Goal: Download file/media

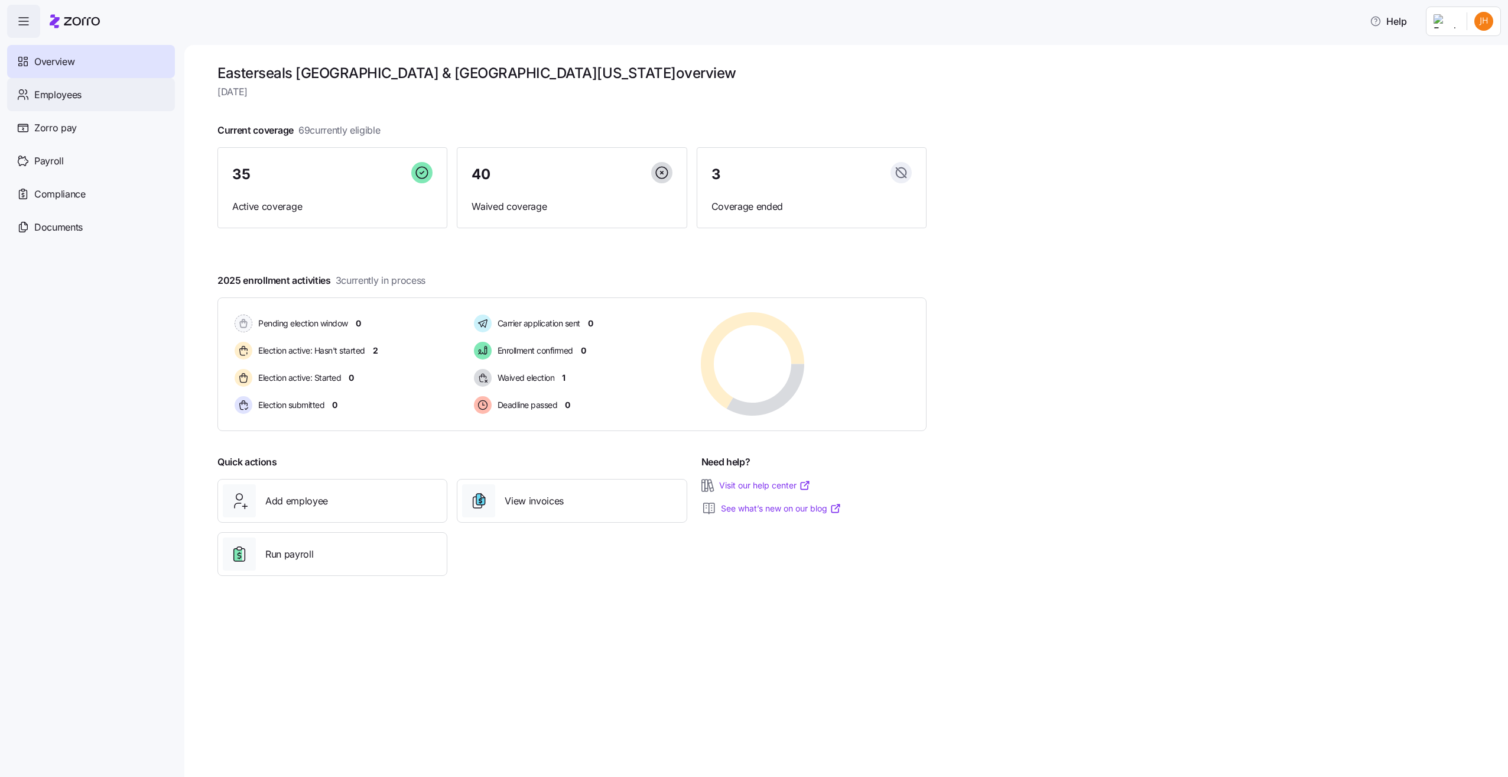
click at [71, 94] on span "Employees" at bounding box center [57, 94] width 47 height 15
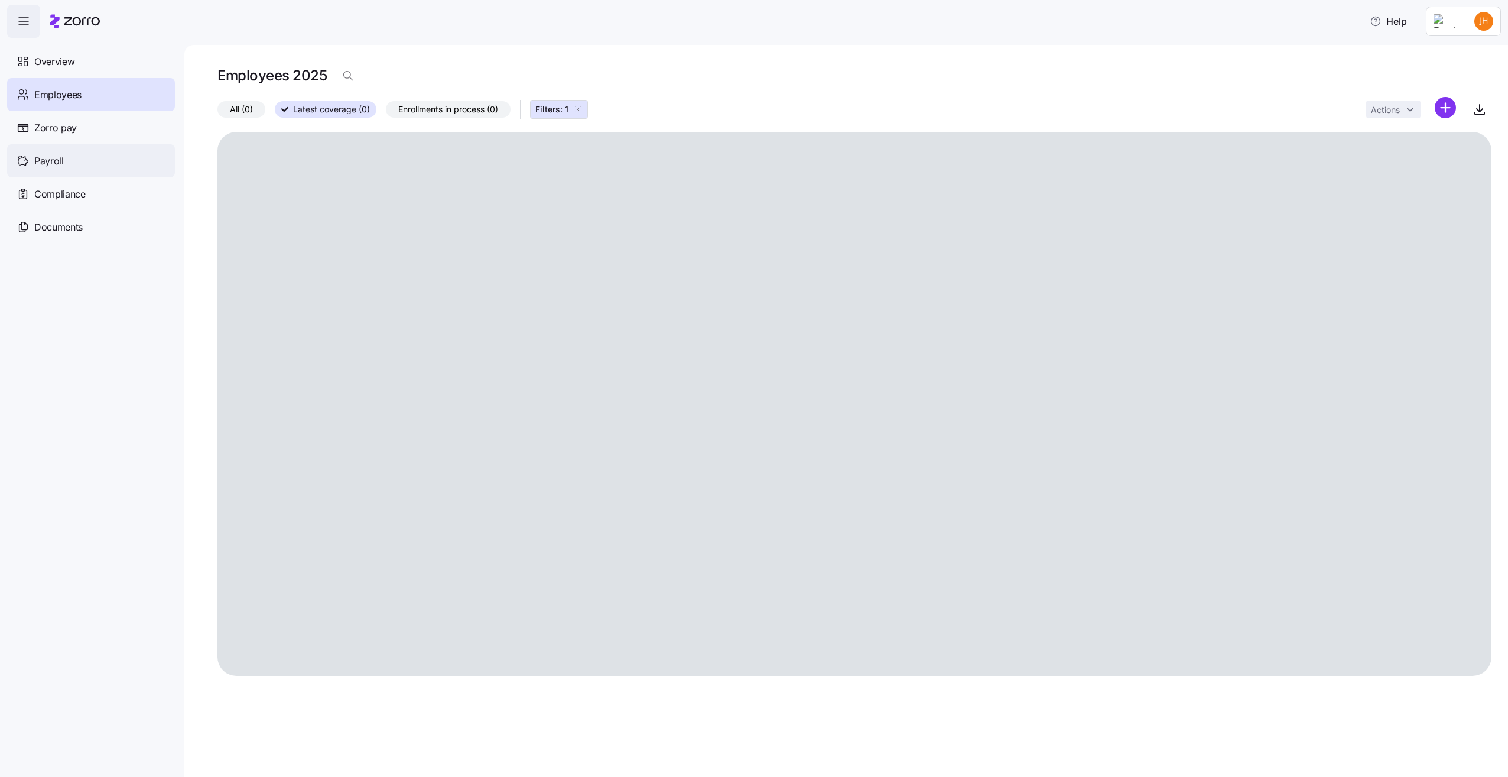
click at [47, 150] on div "Payroll" at bounding box center [91, 160] width 168 height 33
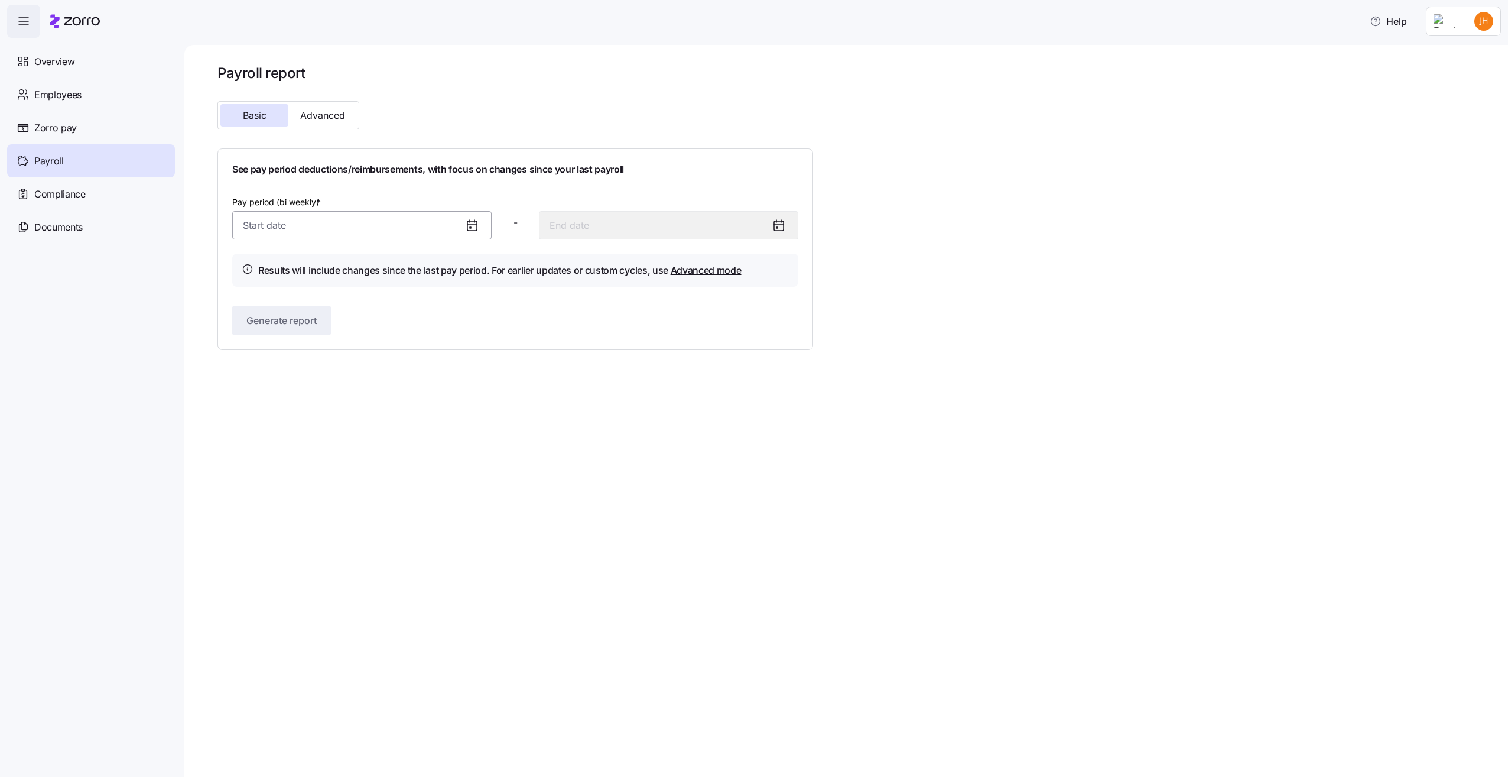
click at [318, 229] on input "Pay period (bi weekly) *" at bounding box center [361, 225] width 259 height 28
click at [115, 238] on div "Documents" at bounding box center [91, 226] width 168 height 33
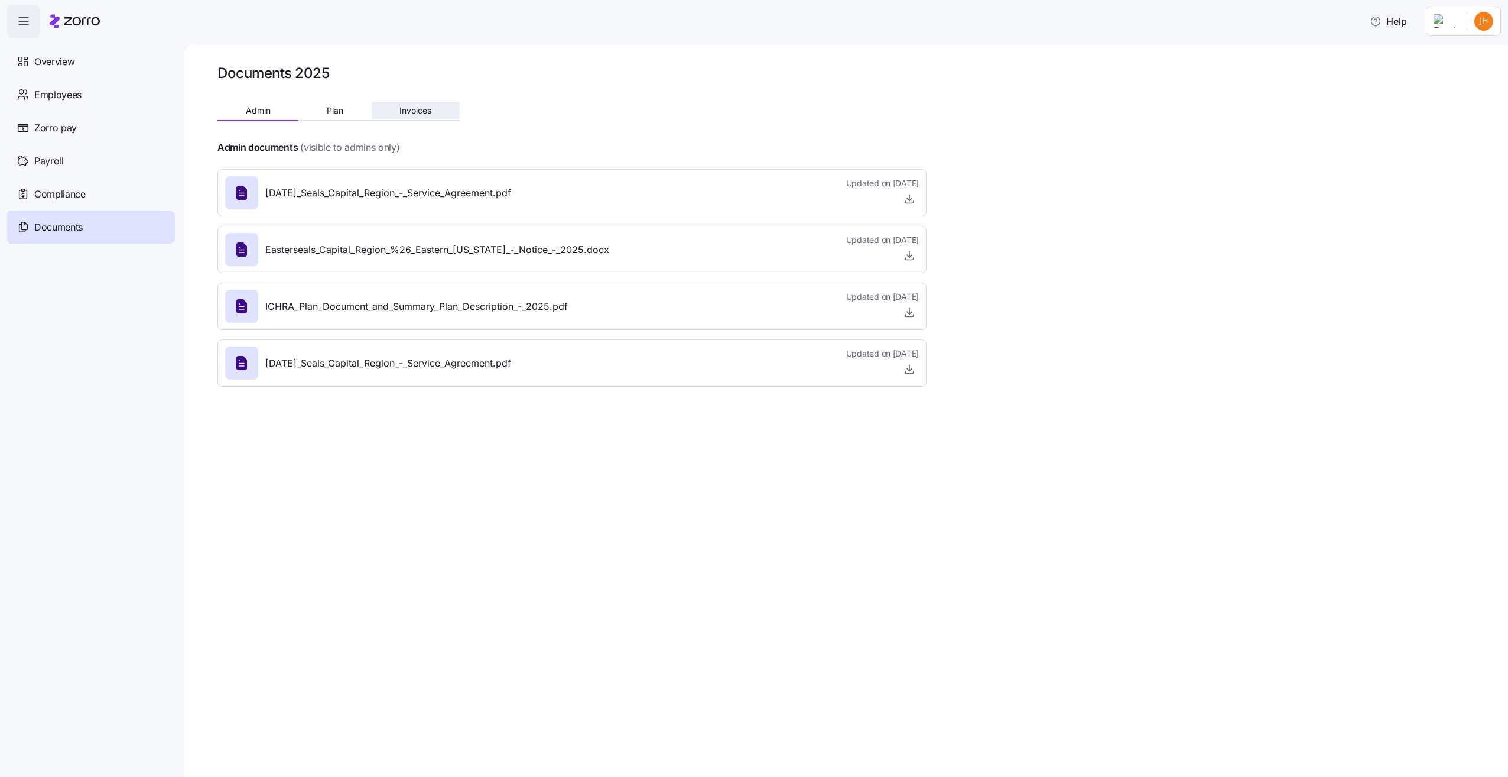
click at [411, 115] on button "Invoices" at bounding box center [416, 111] width 88 height 18
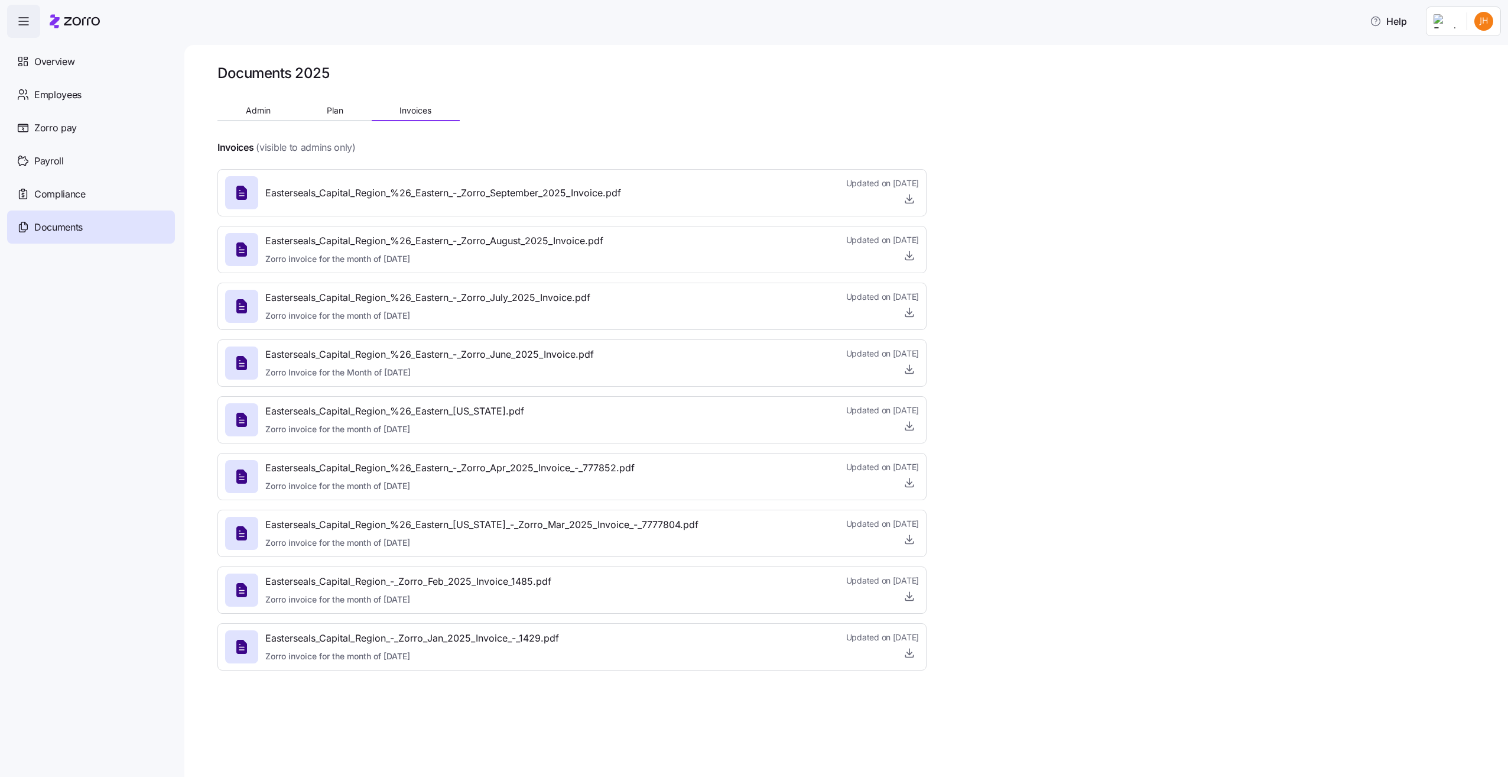
click at [244, 469] on icon at bounding box center [241, 476] width 19 height 19
click at [910, 484] on icon "button" at bounding box center [910, 481] width 0 height 6
click at [328, 112] on span "Plan" at bounding box center [335, 110] width 17 height 8
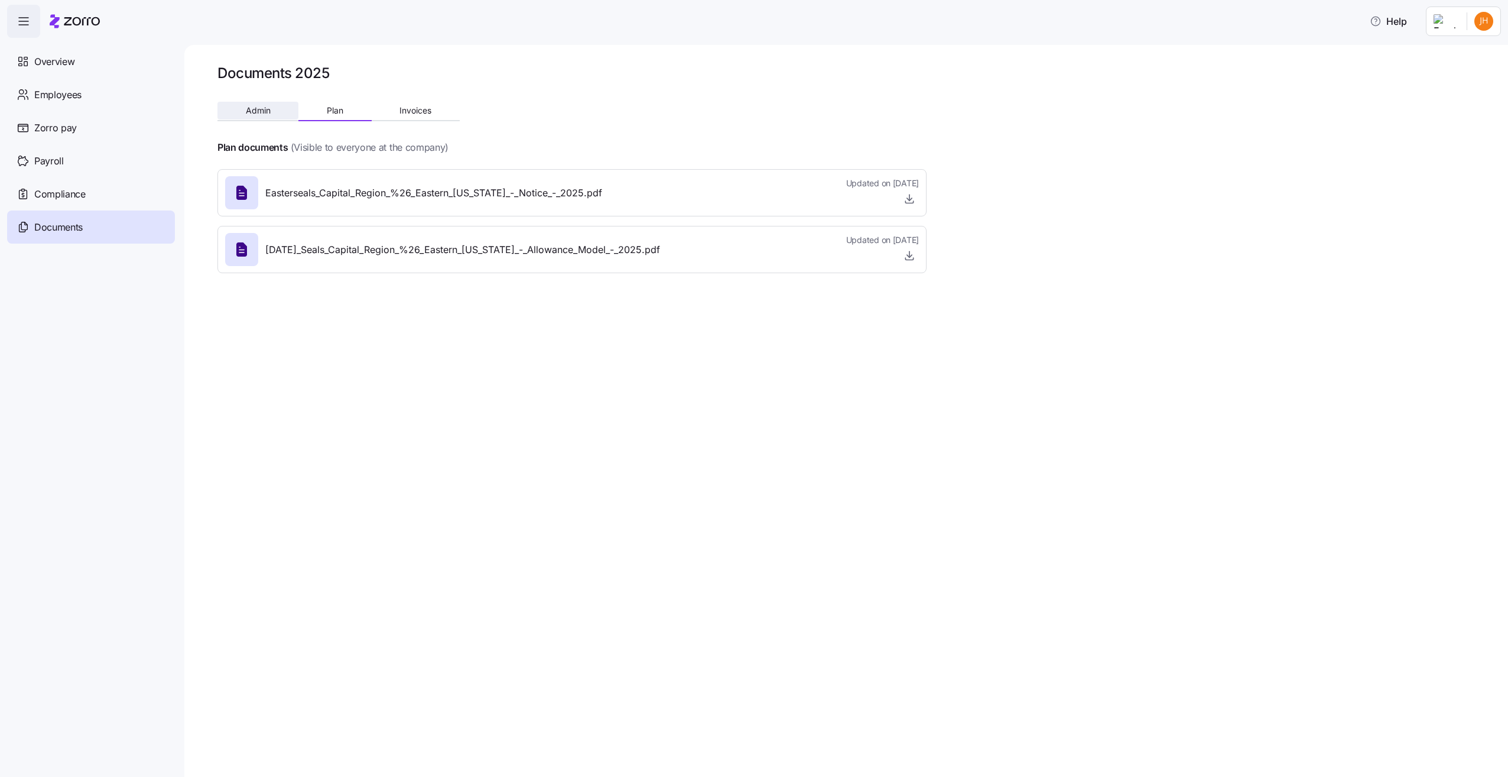
click at [271, 112] on button "Admin" at bounding box center [258, 111] width 81 height 18
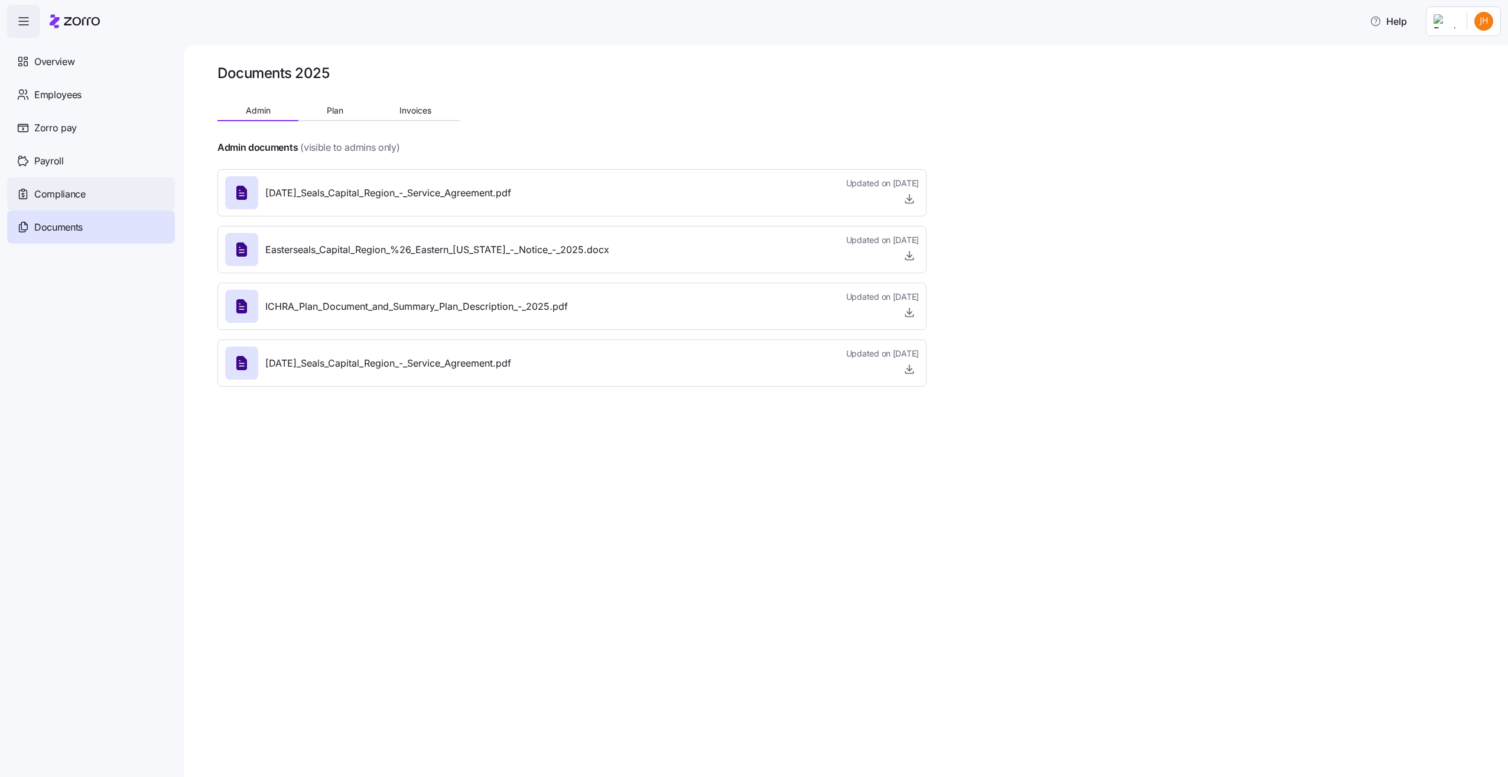
click at [44, 197] on span "Compliance" at bounding box center [59, 194] width 51 height 15
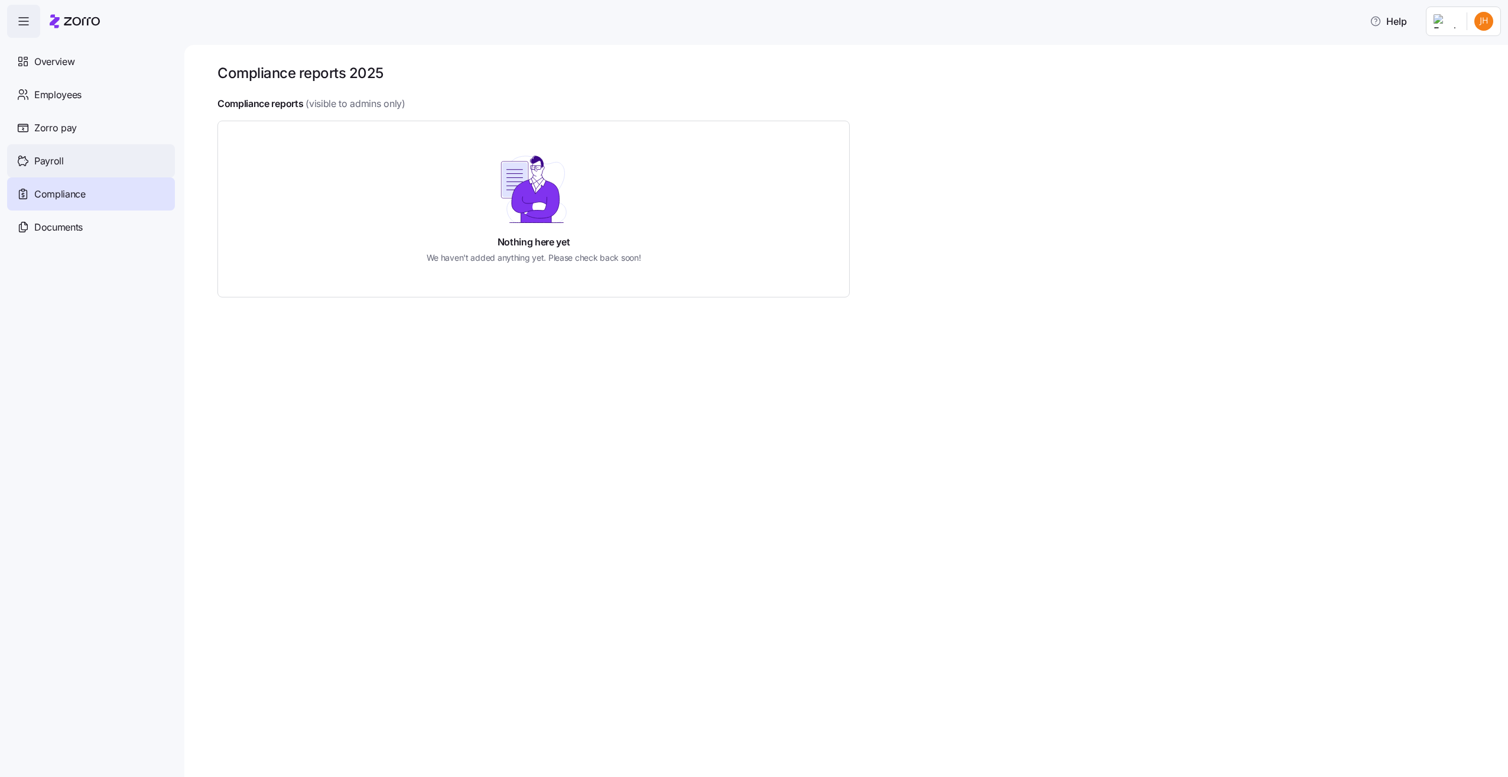
click at [40, 160] on span "Payroll" at bounding box center [49, 161] width 30 height 15
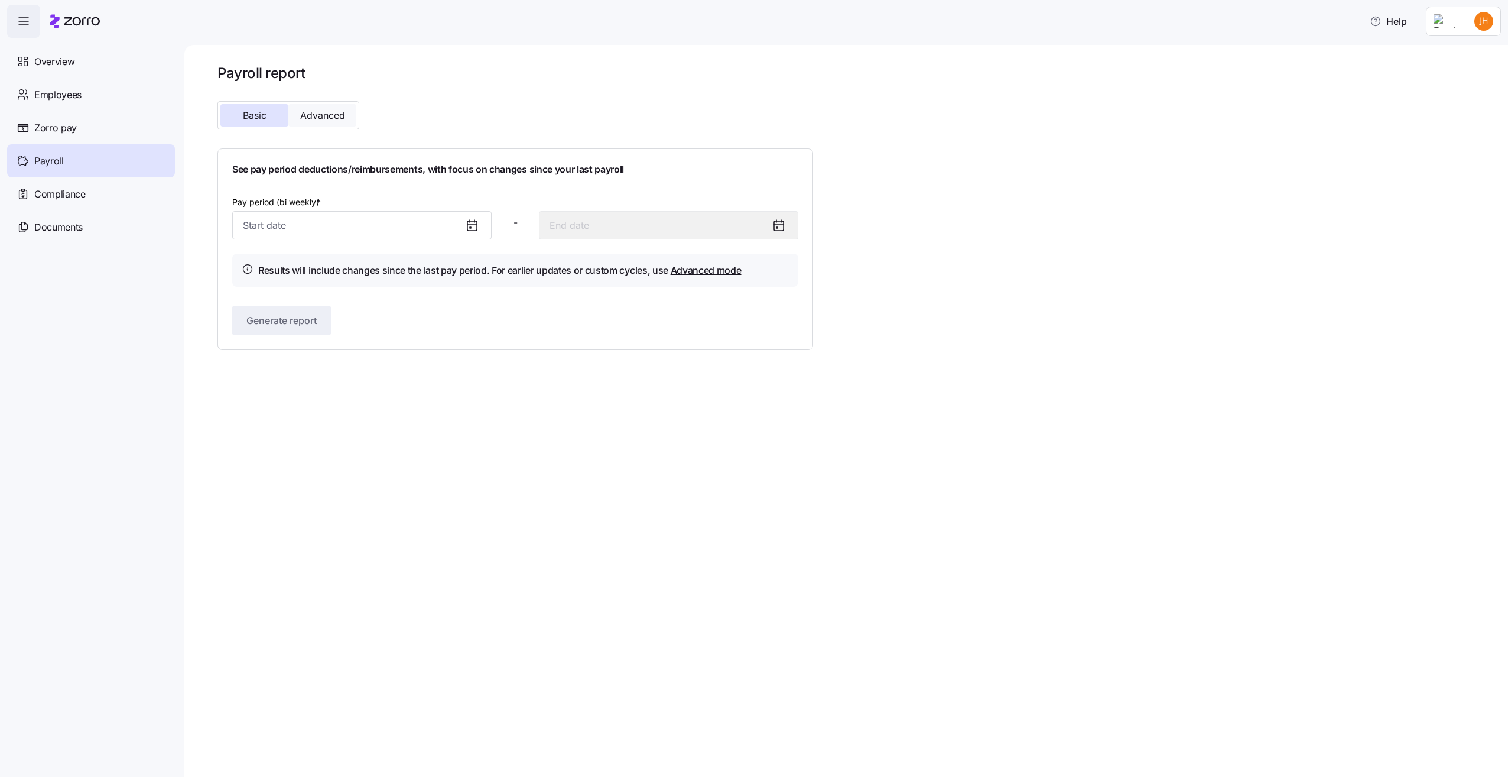
click at [309, 115] on span "Advanced" at bounding box center [322, 115] width 45 height 9
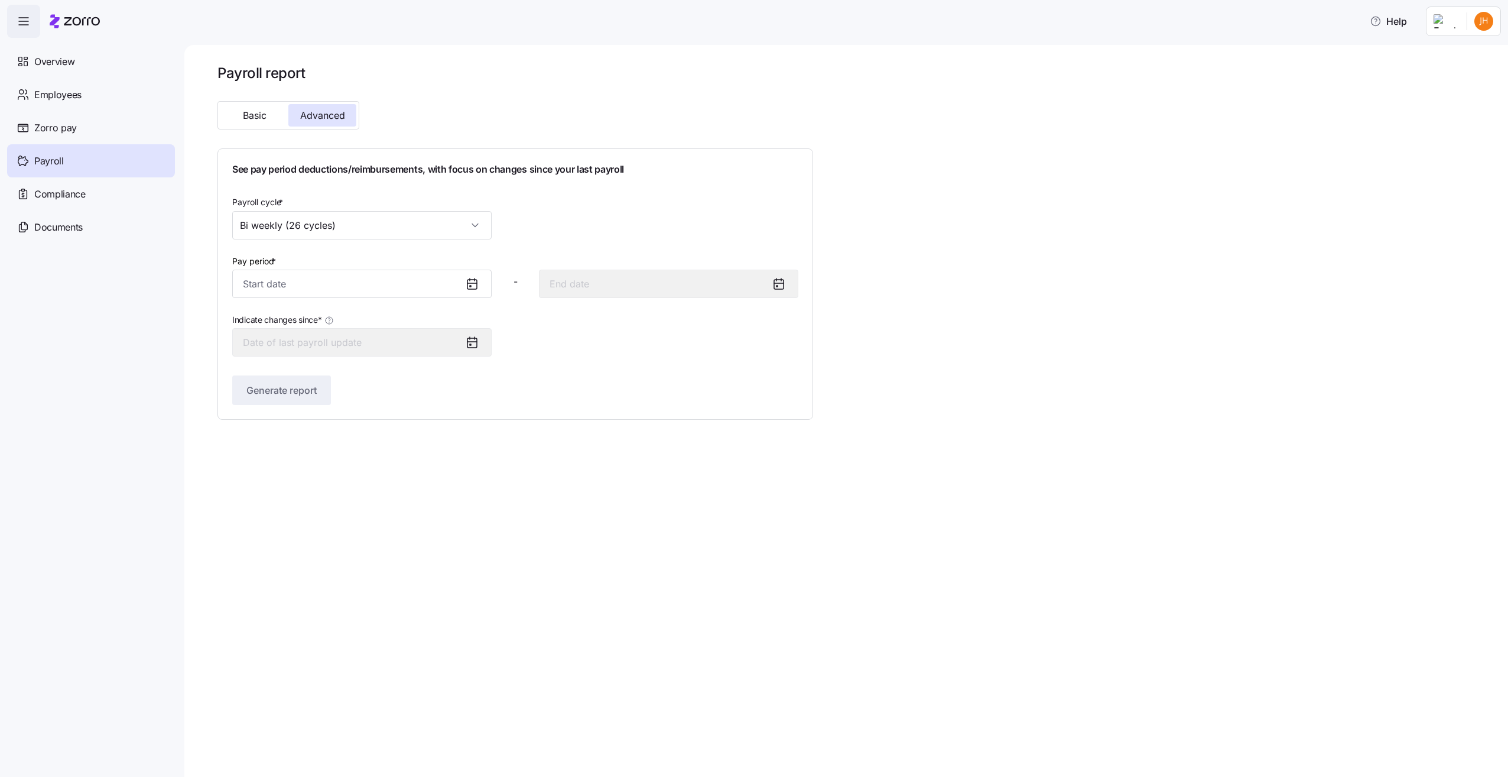
click at [433, 401] on div "Generate report" at bounding box center [515, 390] width 566 height 30
click at [470, 285] on icon at bounding box center [472, 284] width 14 height 14
click at [446, 285] on input "Pay period *" at bounding box center [361, 284] width 259 height 28
click at [254, 326] on icon "button" at bounding box center [256, 325] width 13 height 13
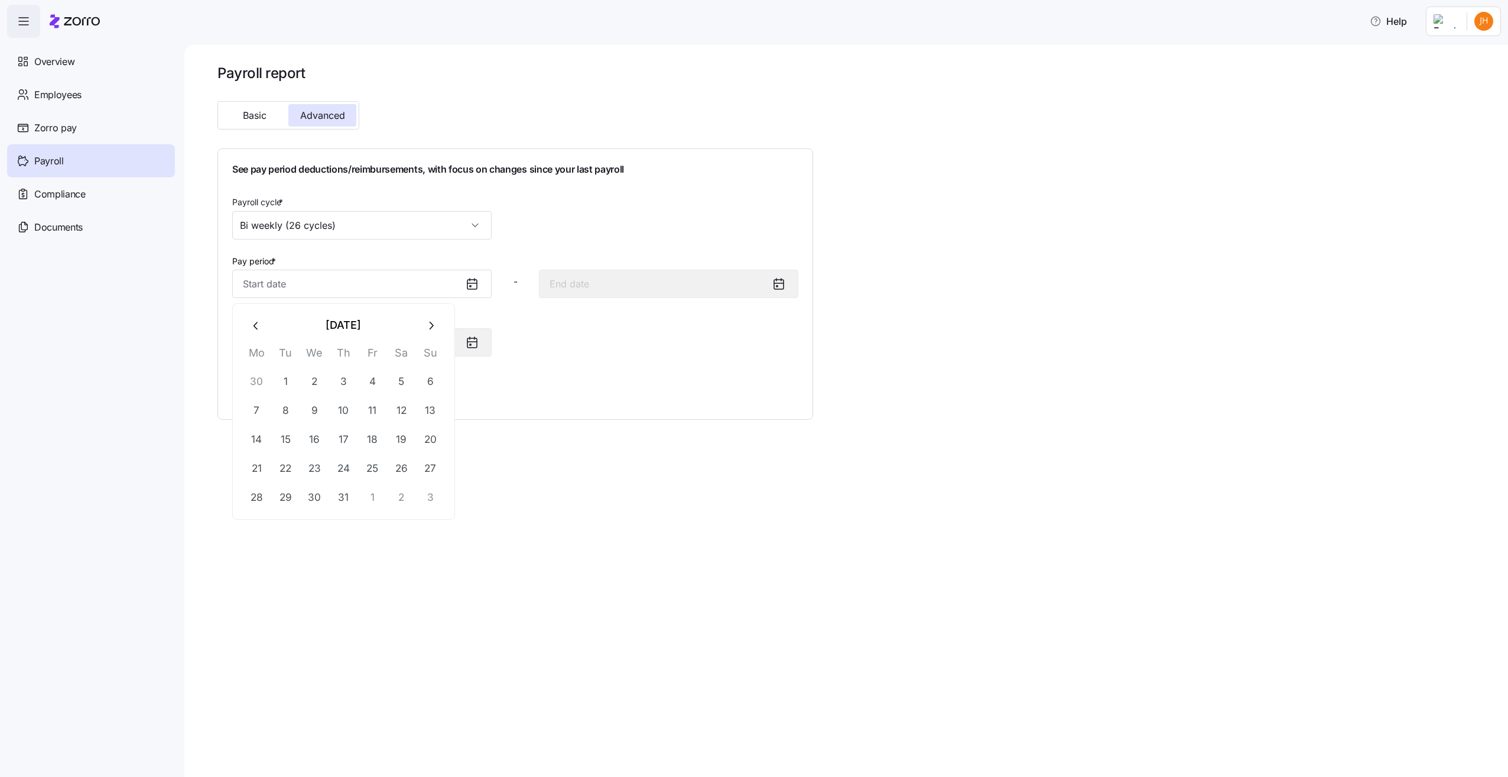
click at [254, 326] on icon "button" at bounding box center [256, 325] width 13 height 13
click at [254, 327] on icon "button" at bounding box center [256, 325] width 13 height 13
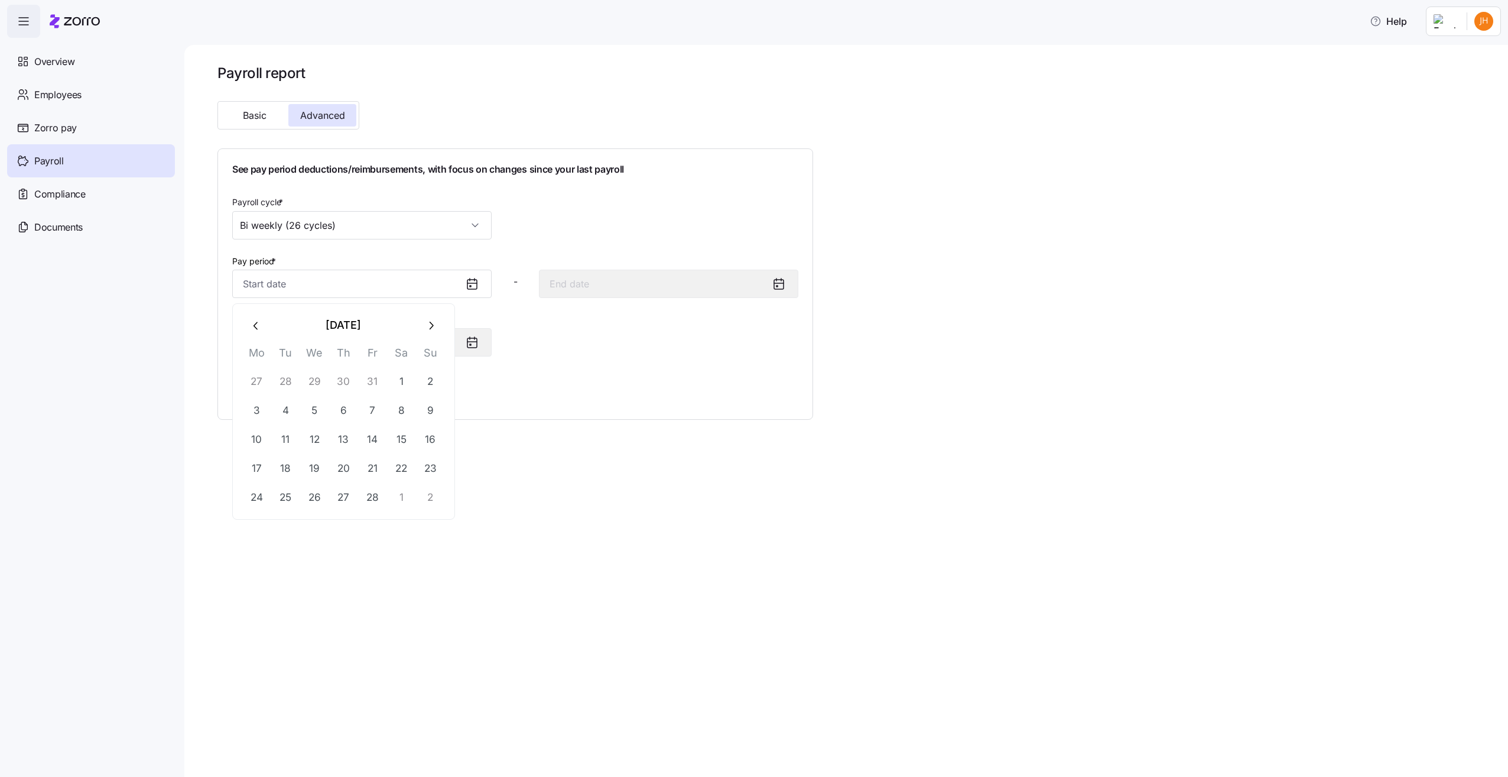
click at [254, 327] on icon "button" at bounding box center [256, 325] width 13 height 13
click at [307, 377] on button "1" at bounding box center [314, 382] width 28 height 28
type input "[DATE]"
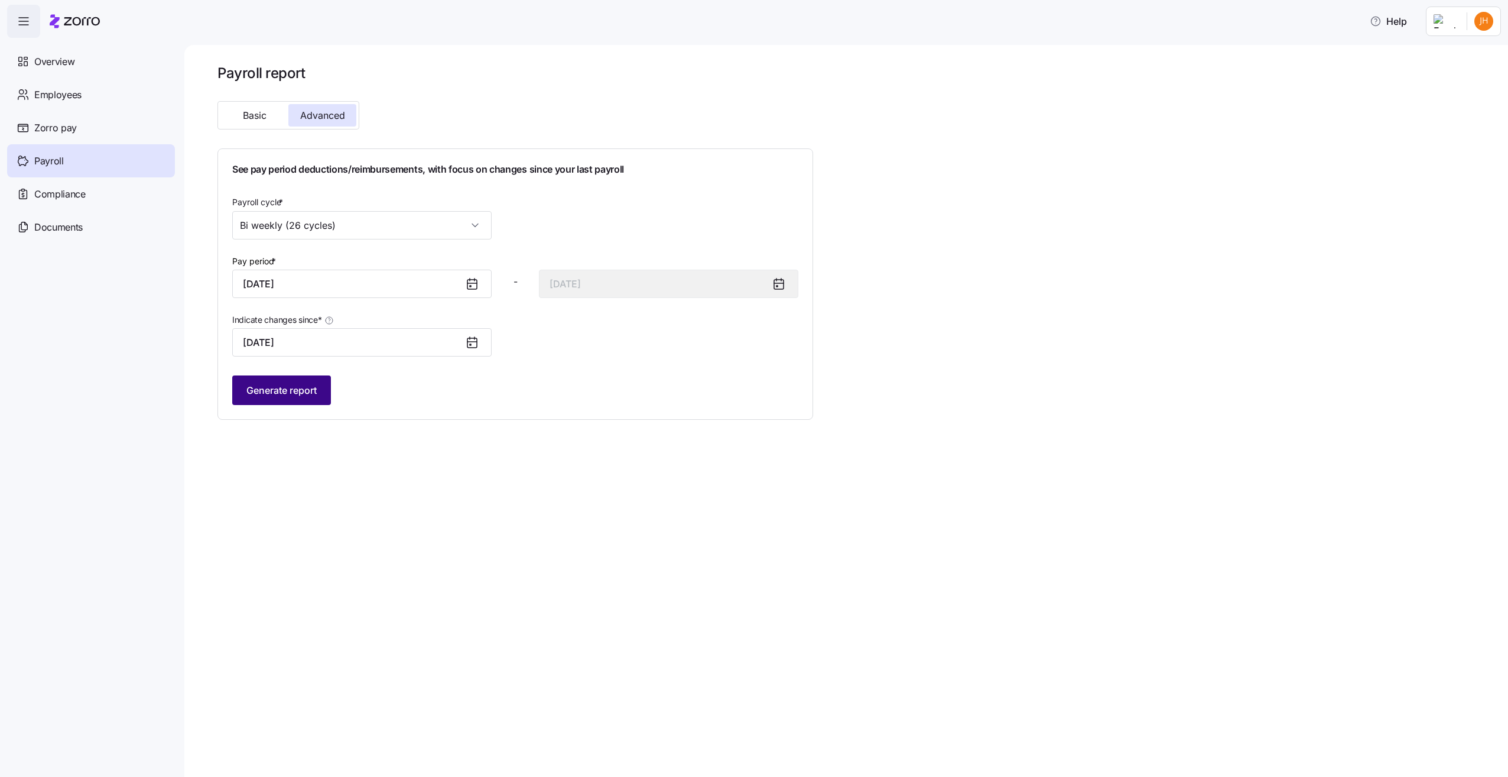
click at [277, 391] on span "Generate report" at bounding box center [281, 390] width 70 height 14
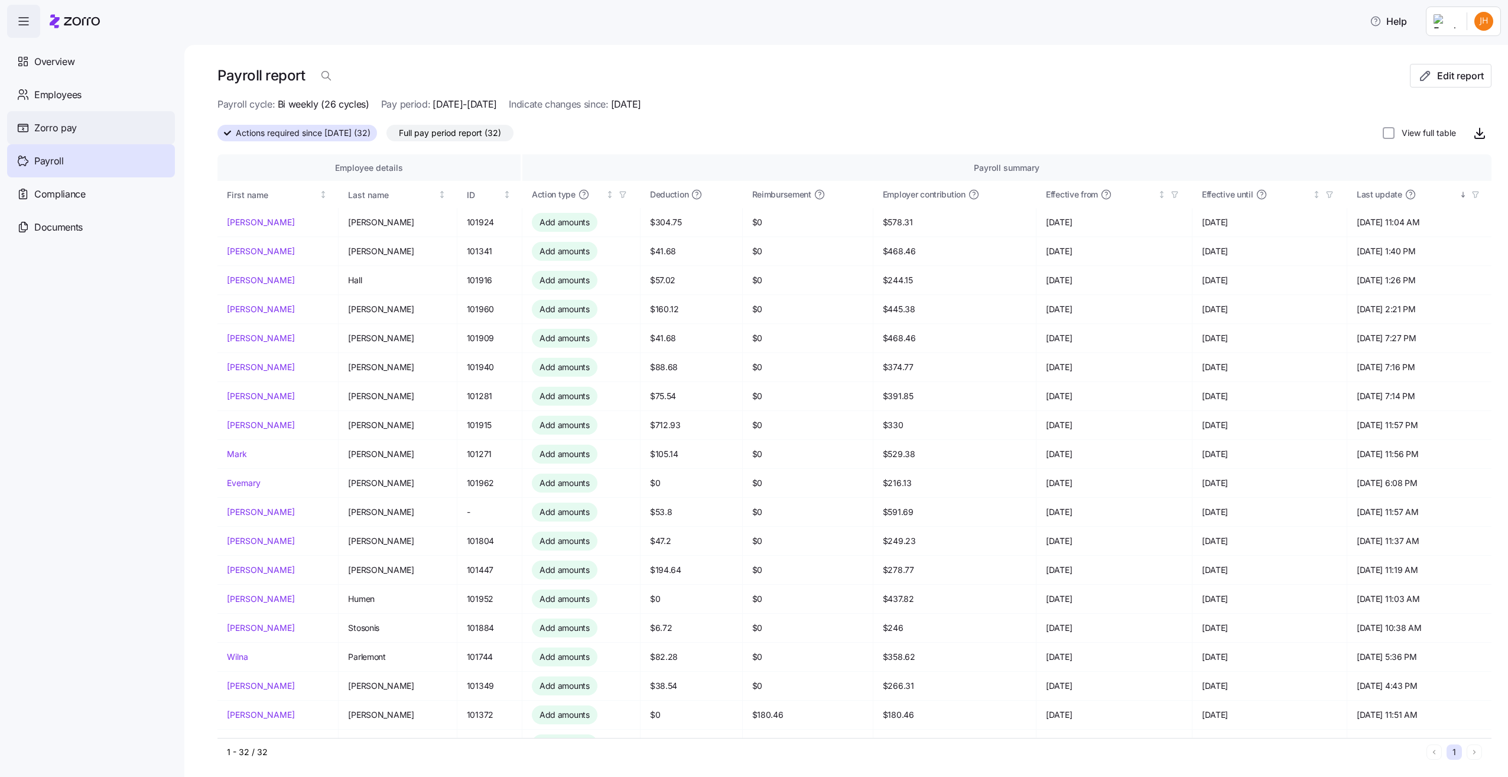
click at [54, 130] on span "Zorro pay" at bounding box center [55, 128] width 43 height 15
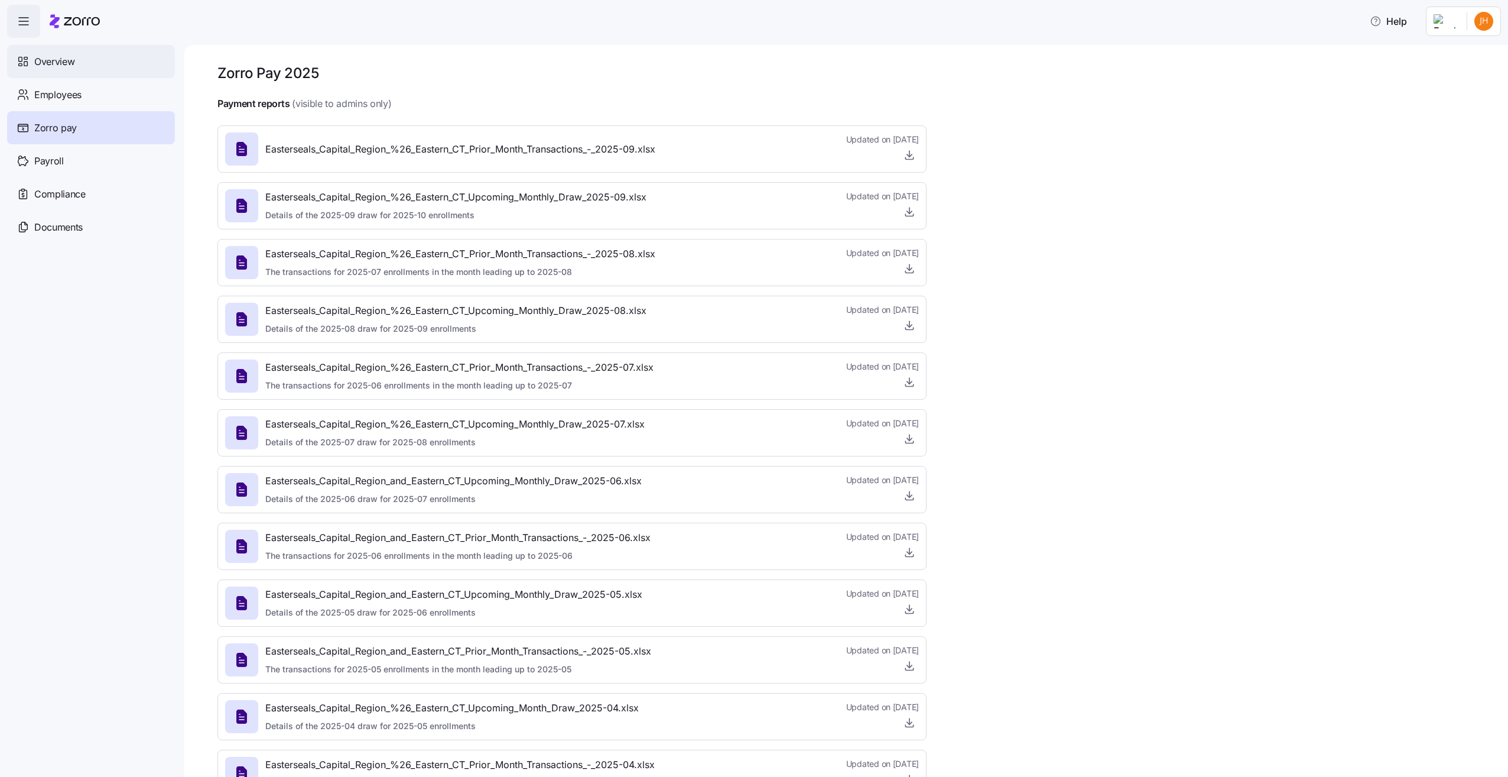
click at [56, 68] on span "Overview" at bounding box center [54, 61] width 40 height 15
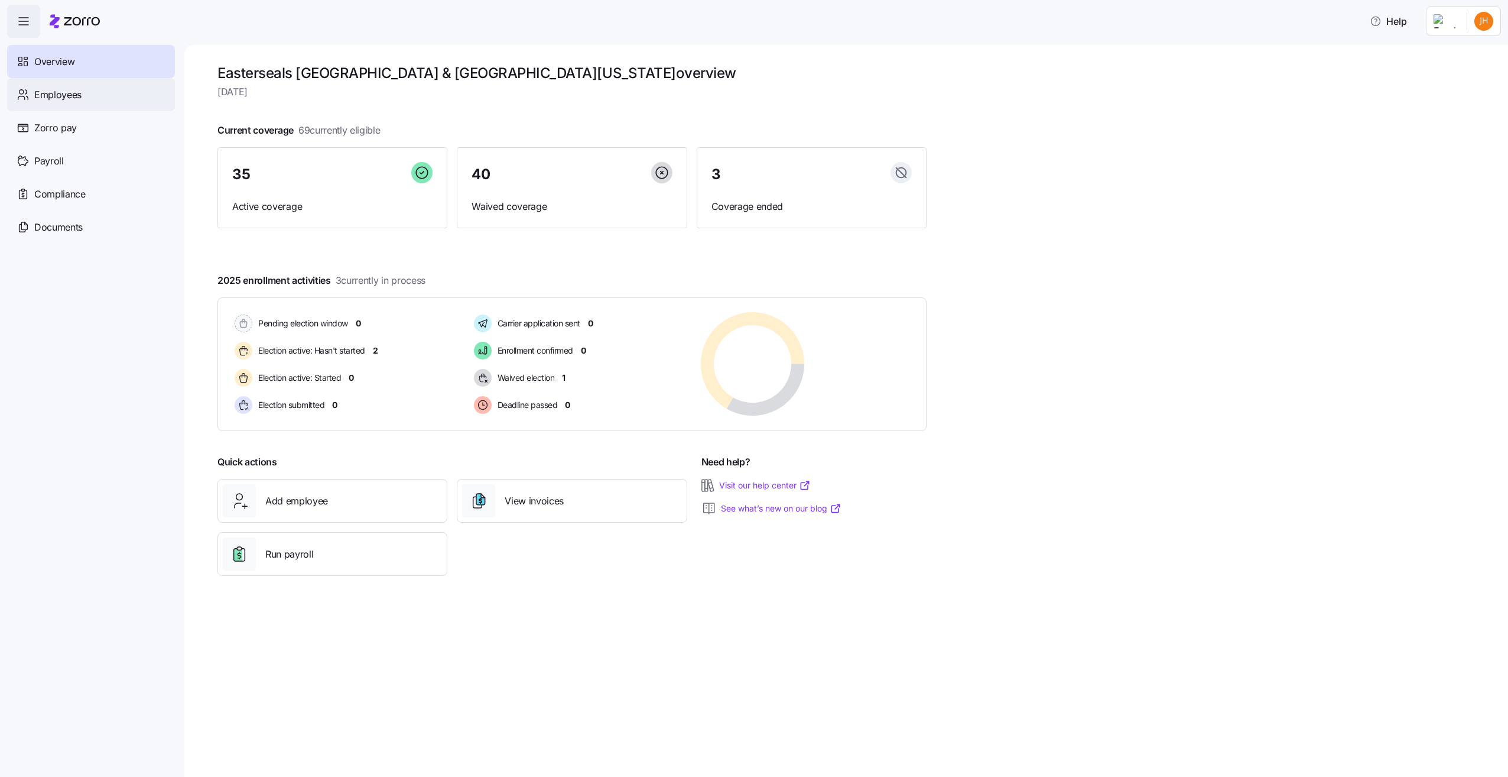
click at [54, 89] on span "Employees" at bounding box center [57, 94] width 47 height 15
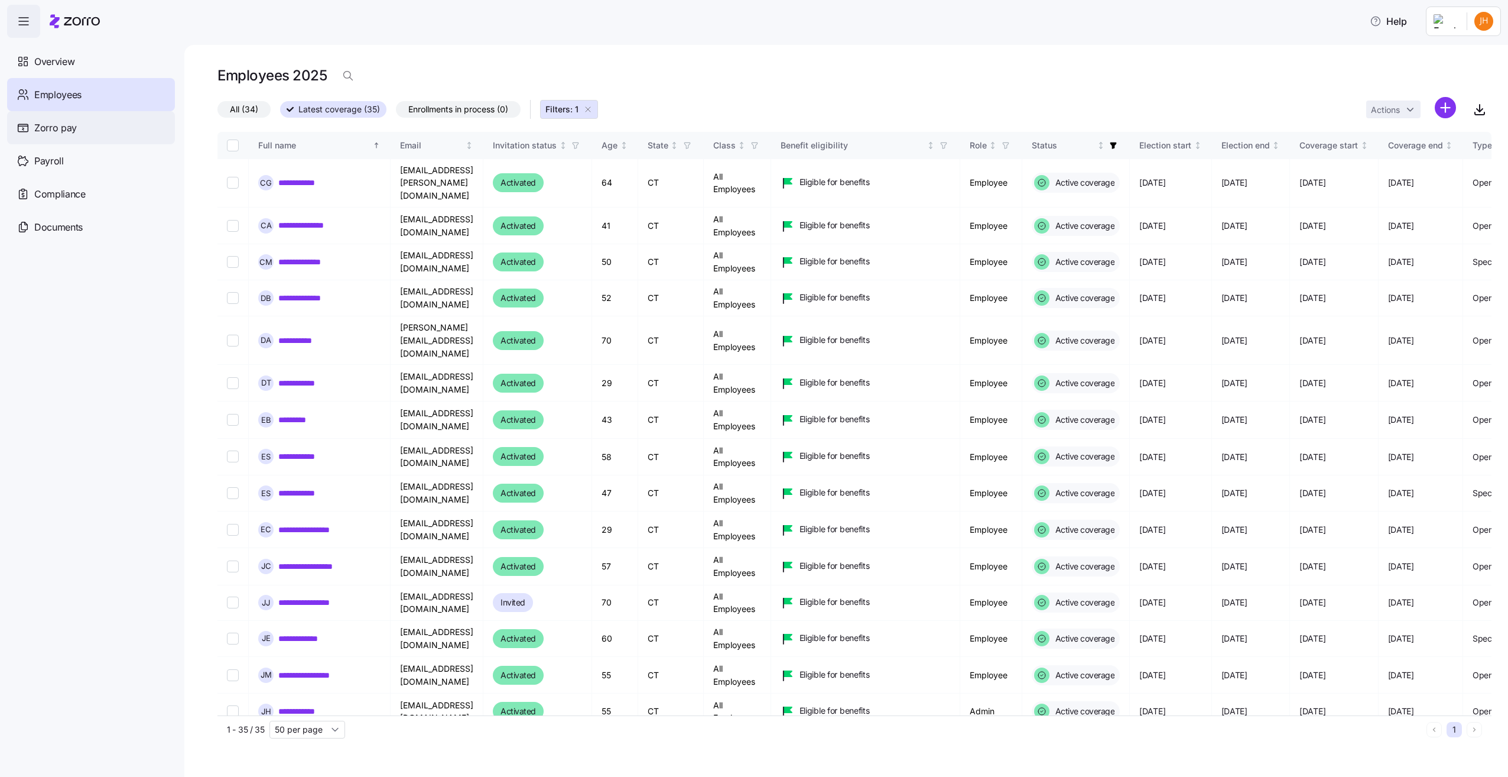
click at [47, 123] on span "Zorro pay" at bounding box center [55, 128] width 43 height 15
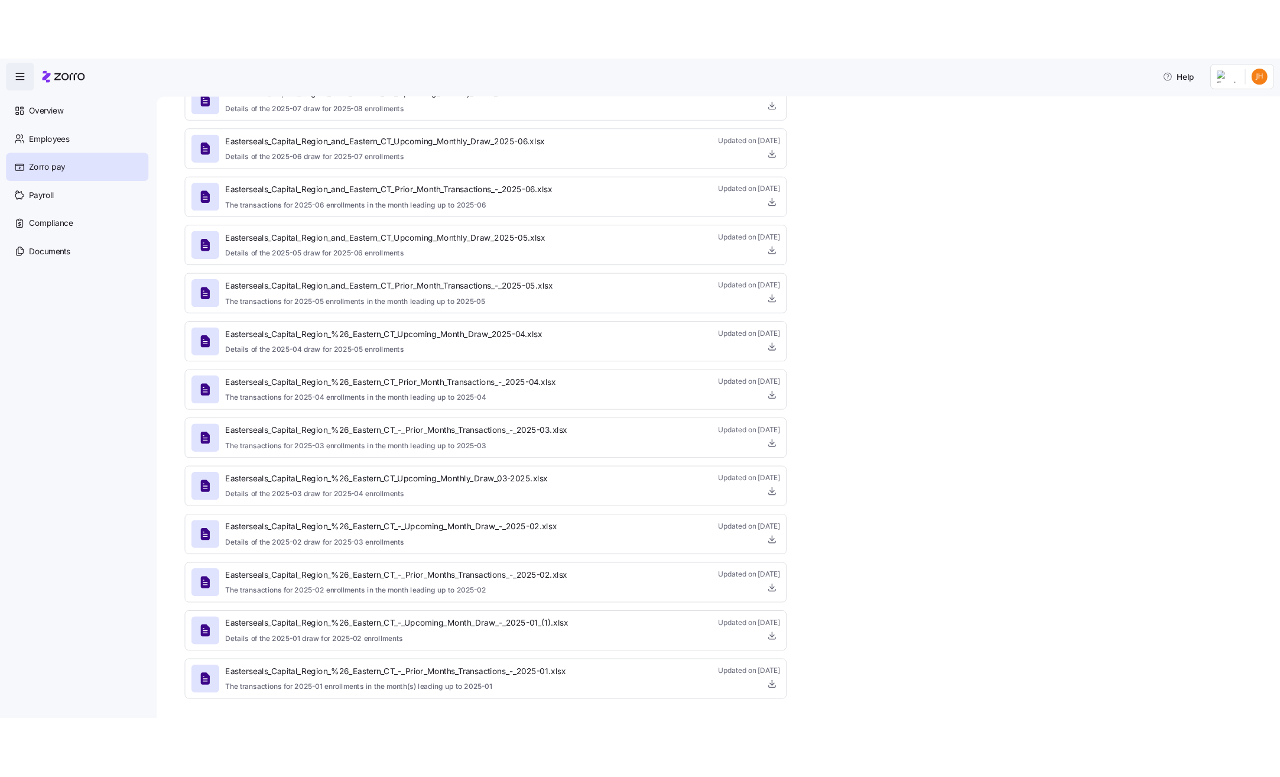
scroll to position [384, 0]
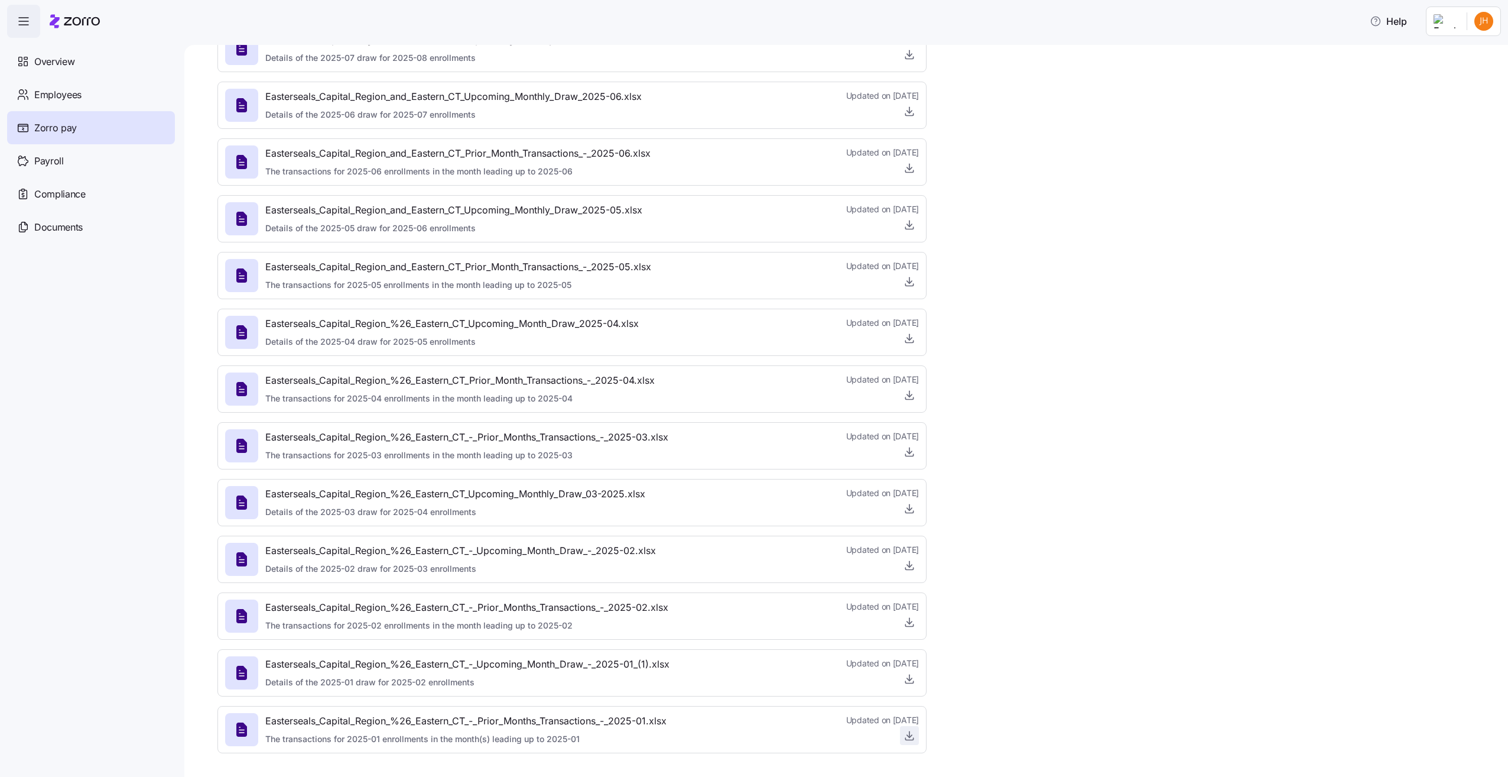
click at [911, 735] on icon "button" at bounding box center [910, 735] width 12 height 12
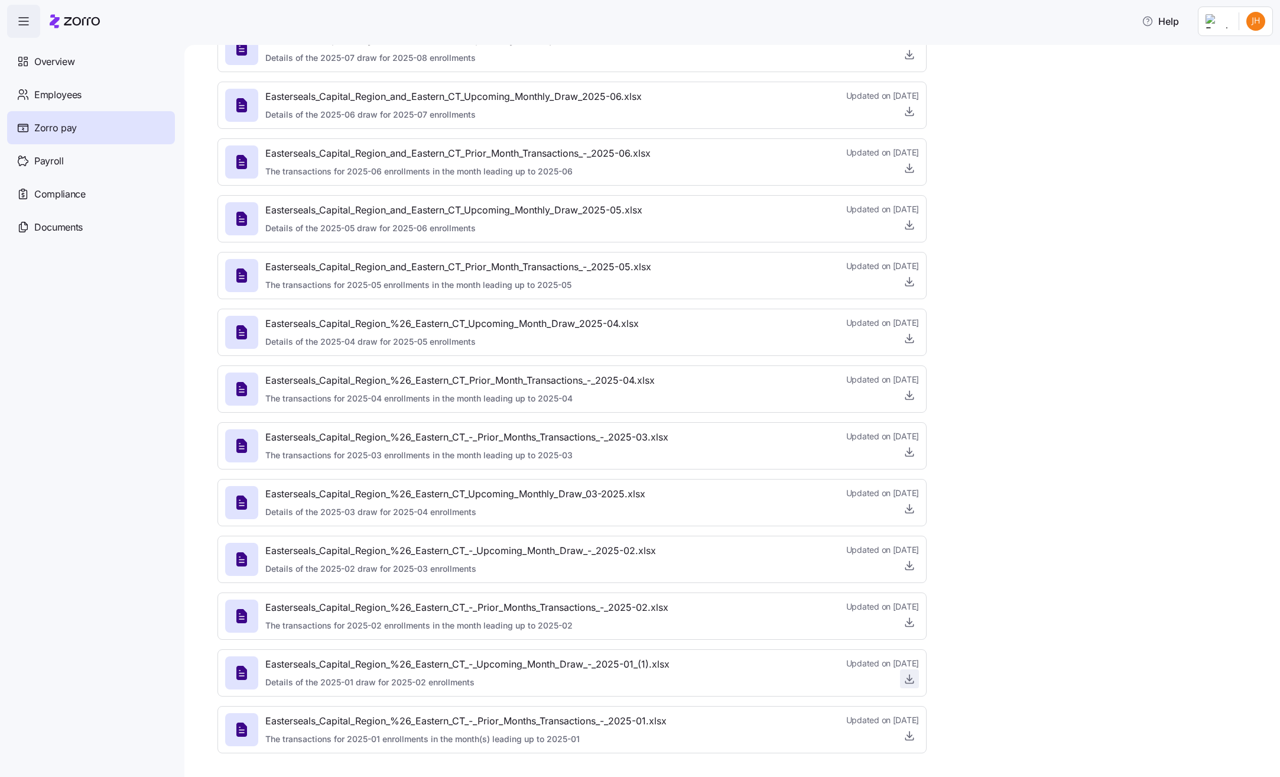
click at [908, 681] on icon "button" at bounding box center [910, 679] width 12 height 12
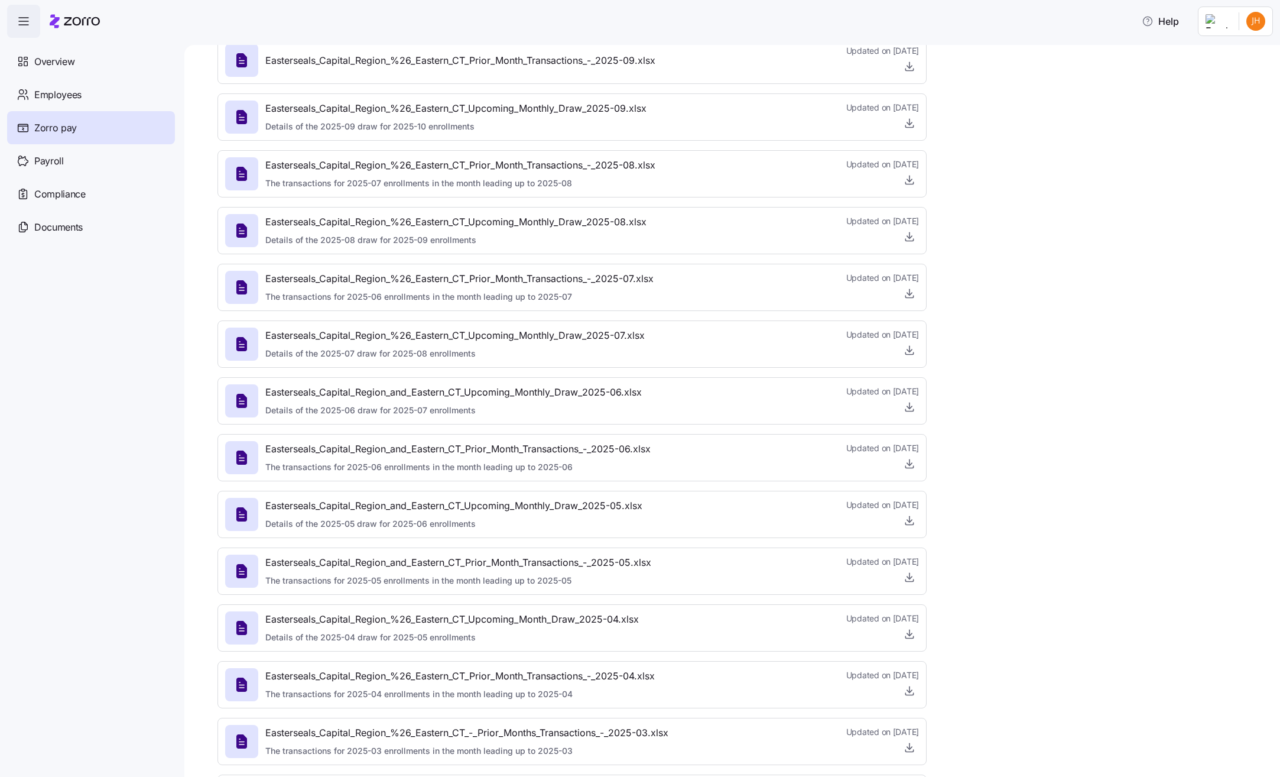
scroll to position [0, 0]
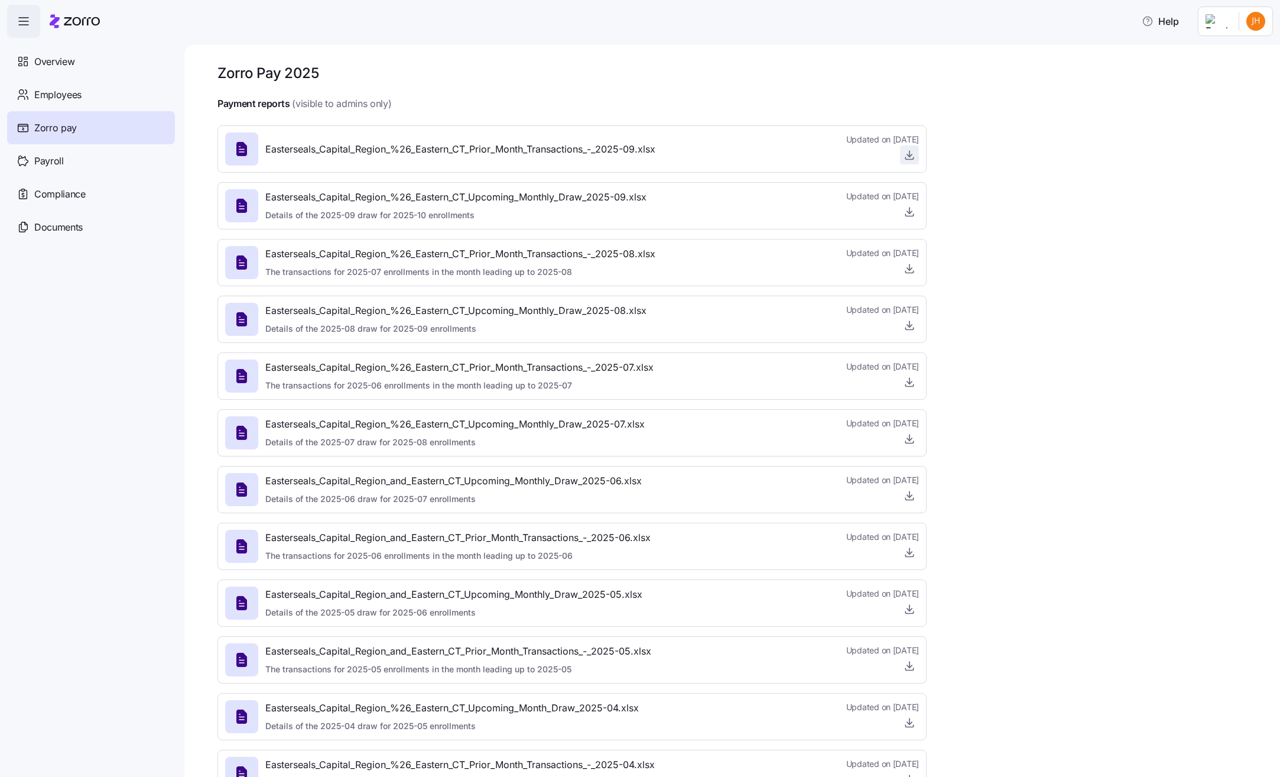
click at [911, 157] on icon "button" at bounding box center [910, 155] width 12 height 12
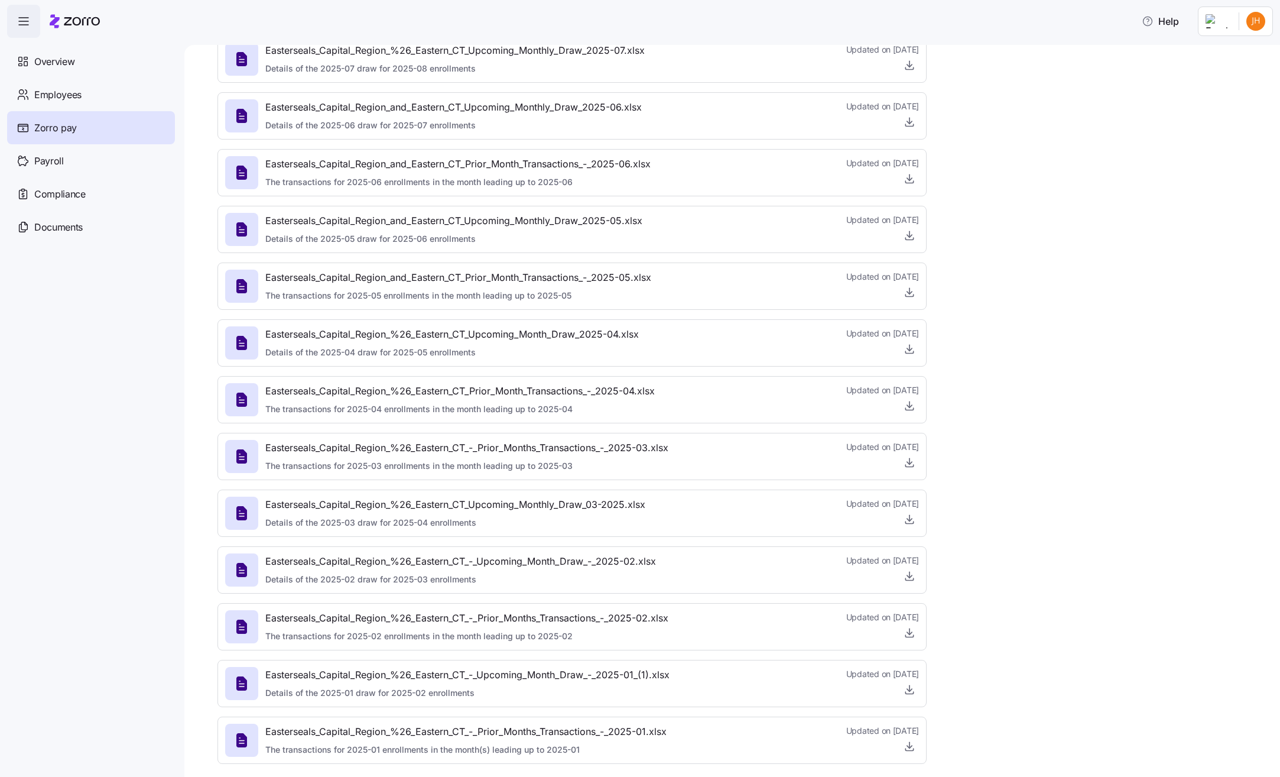
scroll to position [384, 0]
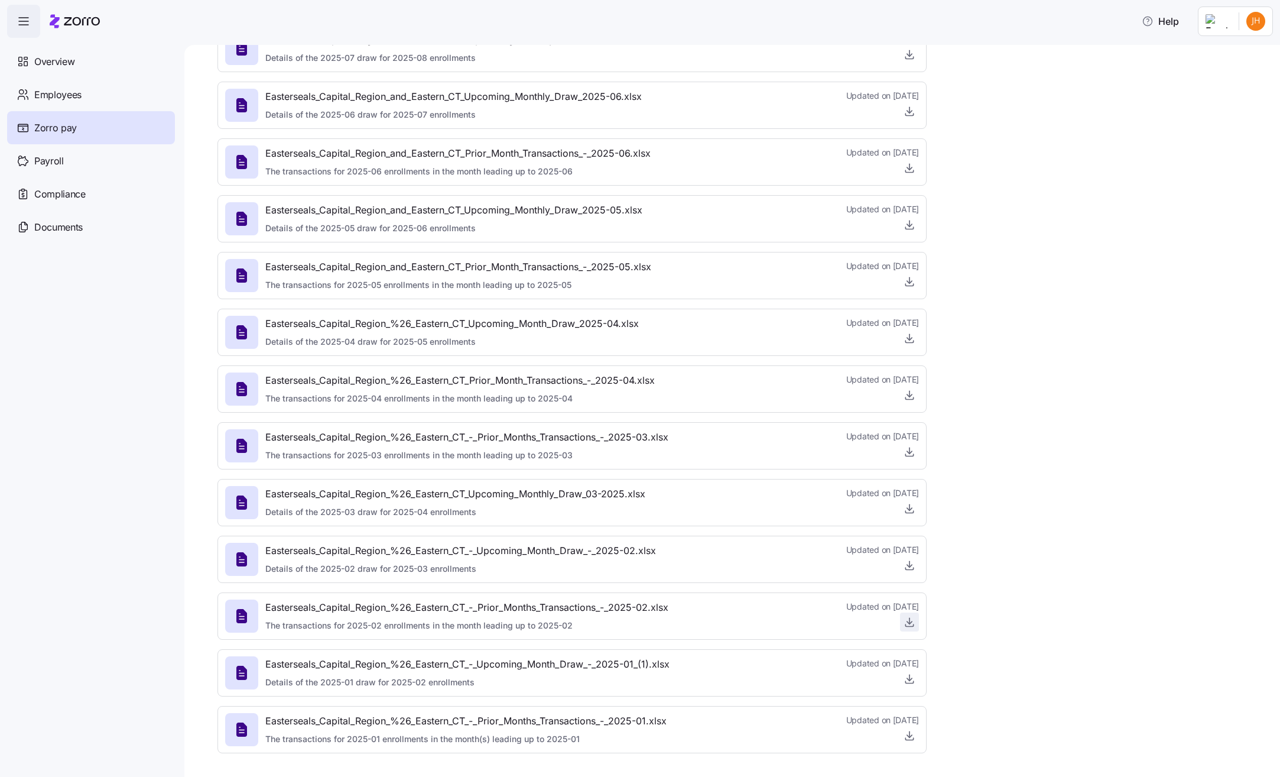
click at [912, 625] on icon "button" at bounding box center [910, 622] width 12 height 12
click at [907, 565] on icon "button" at bounding box center [909, 565] width 5 height 2
click at [913, 511] on icon "button" at bounding box center [910, 508] width 12 height 12
click at [910, 450] on icon "button" at bounding box center [910, 450] width 0 height 6
click at [910, 452] on icon "button" at bounding box center [910, 450] width 0 height 6
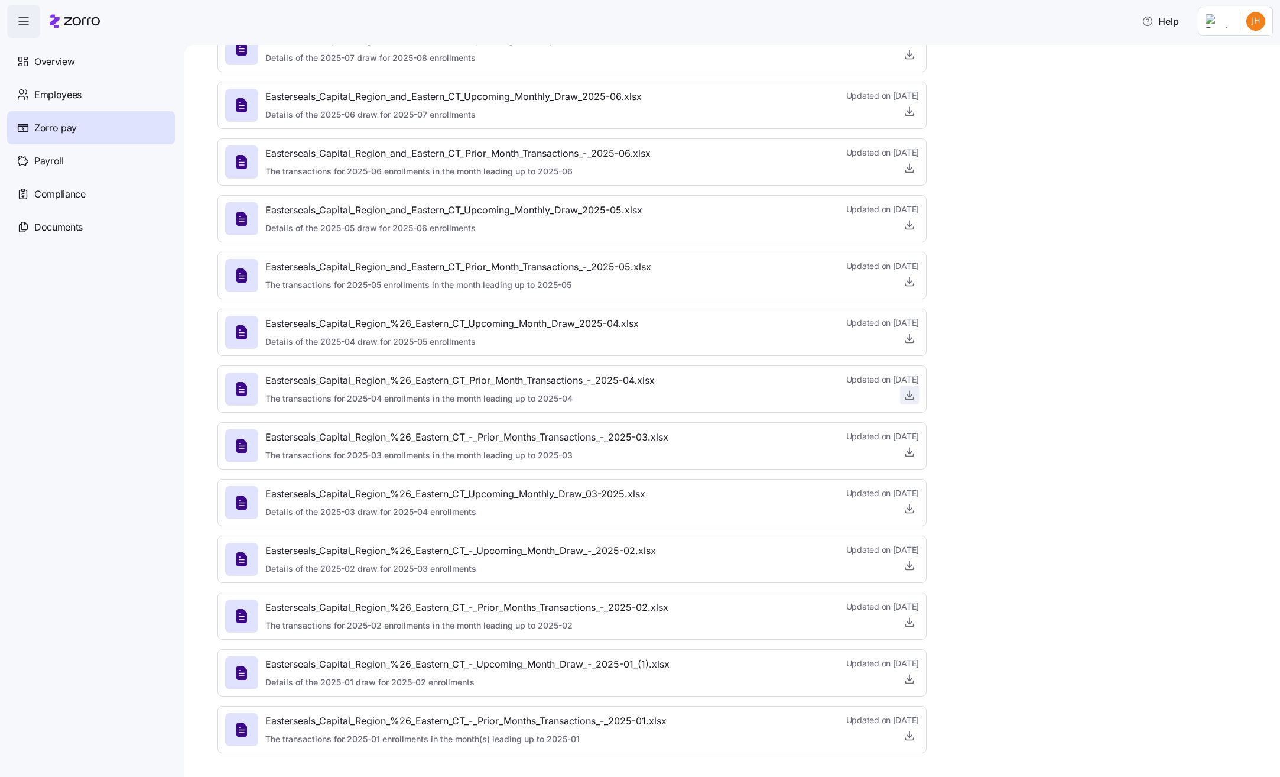
click at [910, 392] on icon "button" at bounding box center [910, 395] width 12 height 12
click at [911, 340] on icon "button" at bounding box center [910, 338] width 12 height 12
click at [911, 335] on icon "button" at bounding box center [910, 338] width 12 height 12
click at [911, 282] on icon "button" at bounding box center [909, 282] width 5 height 2
click at [914, 225] on icon "button" at bounding box center [910, 225] width 12 height 12
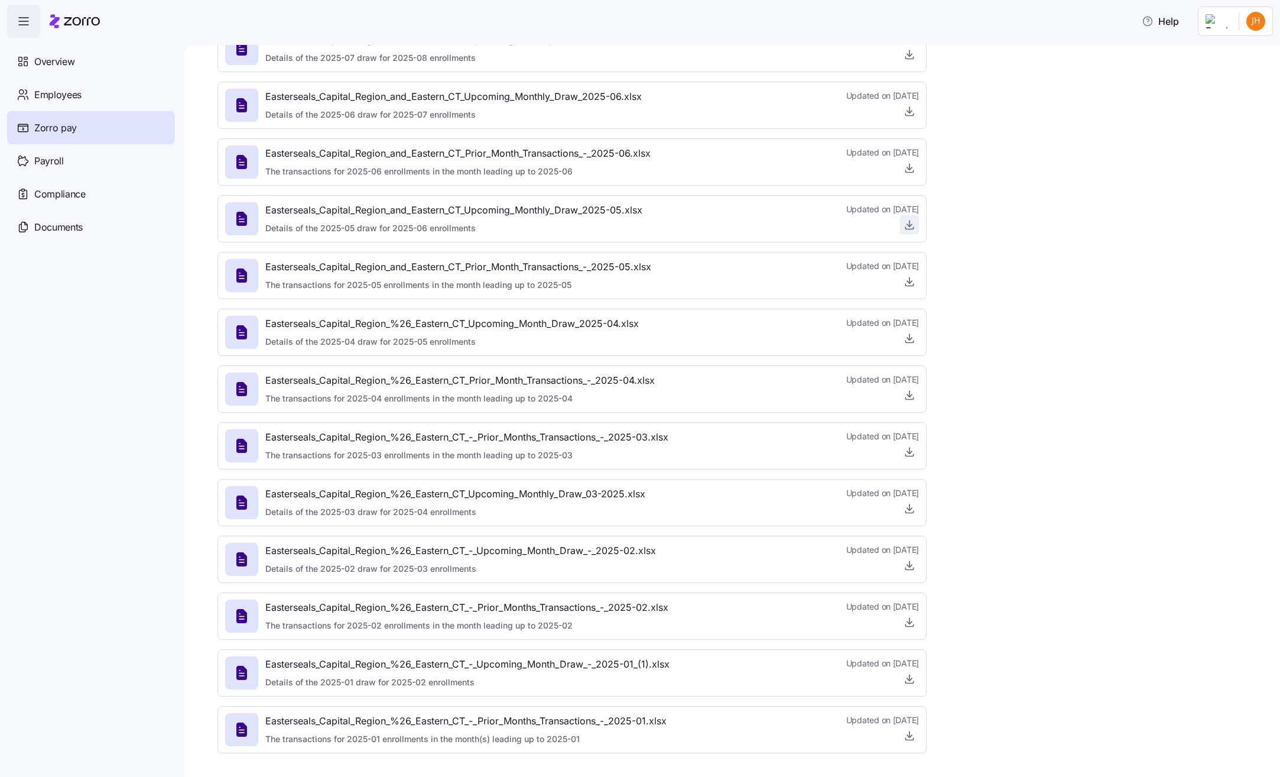
click at [909, 221] on icon "button" at bounding box center [910, 225] width 12 height 12
click at [910, 167] on icon "button" at bounding box center [910, 167] width 0 height 6
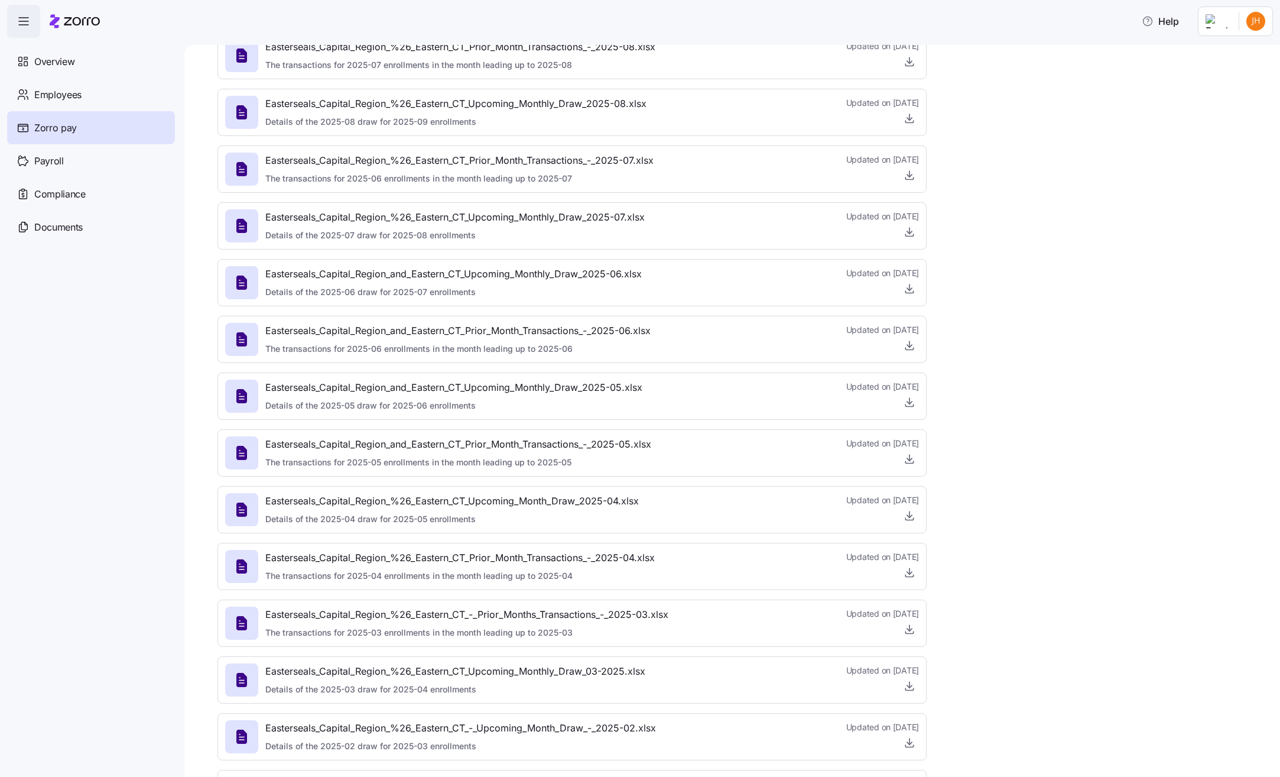
scroll to position [148, 0]
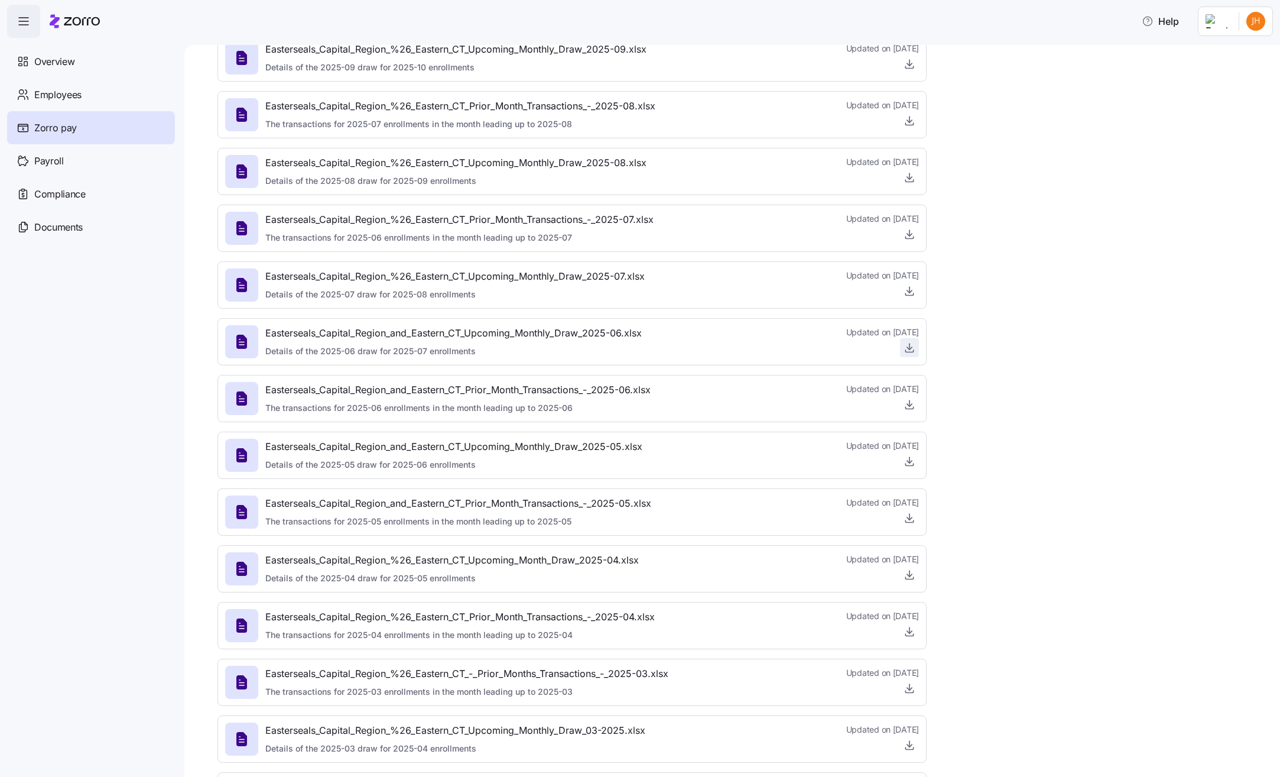
click at [910, 346] on icon "button" at bounding box center [910, 346] width 0 height 6
click at [911, 288] on icon "button" at bounding box center [910, 291] width 12 height 12
click at [908, 232] on icon "button" at bounding box center [910, 234] width 12 height 12
click at [904, 173] on icon "button" at bounding box center [910, 177] width 12 height 12
click at [911, 122] on icon "button" at bounding box center [910, 121] width 12 height 12
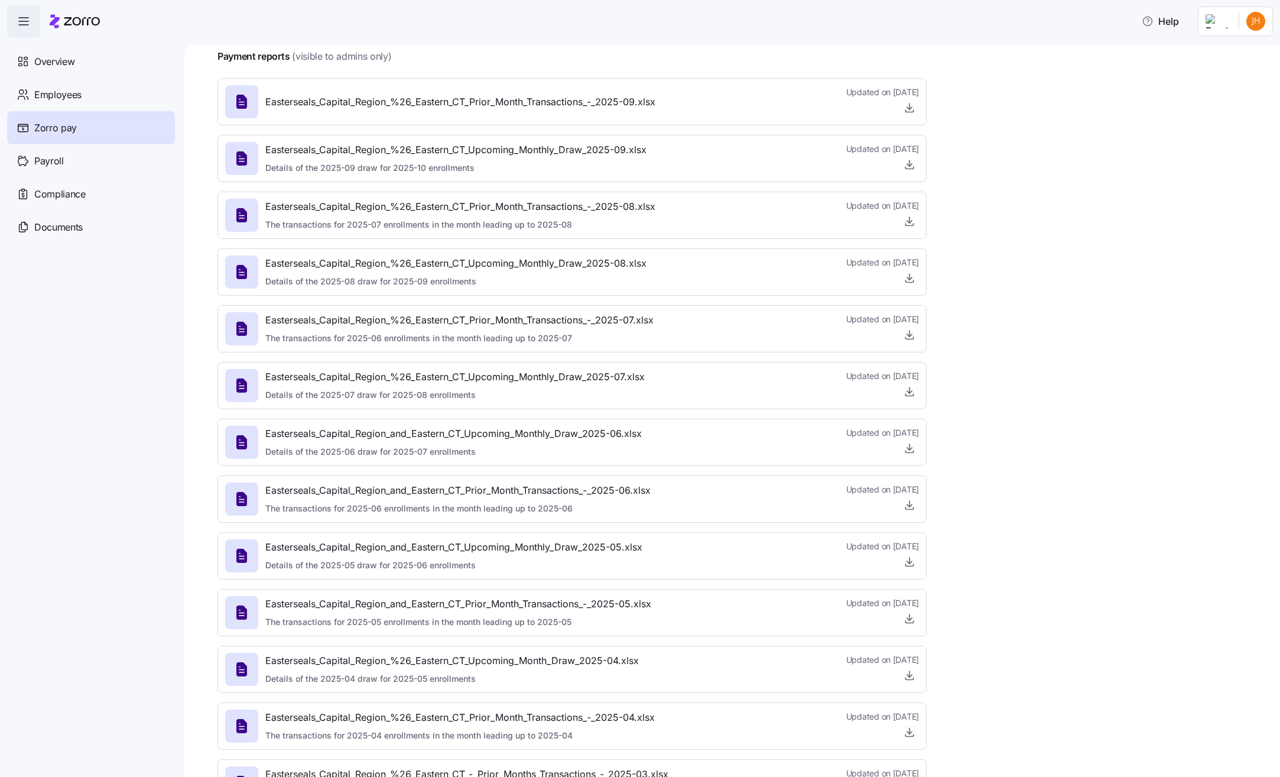
scroll to position [30, 0]
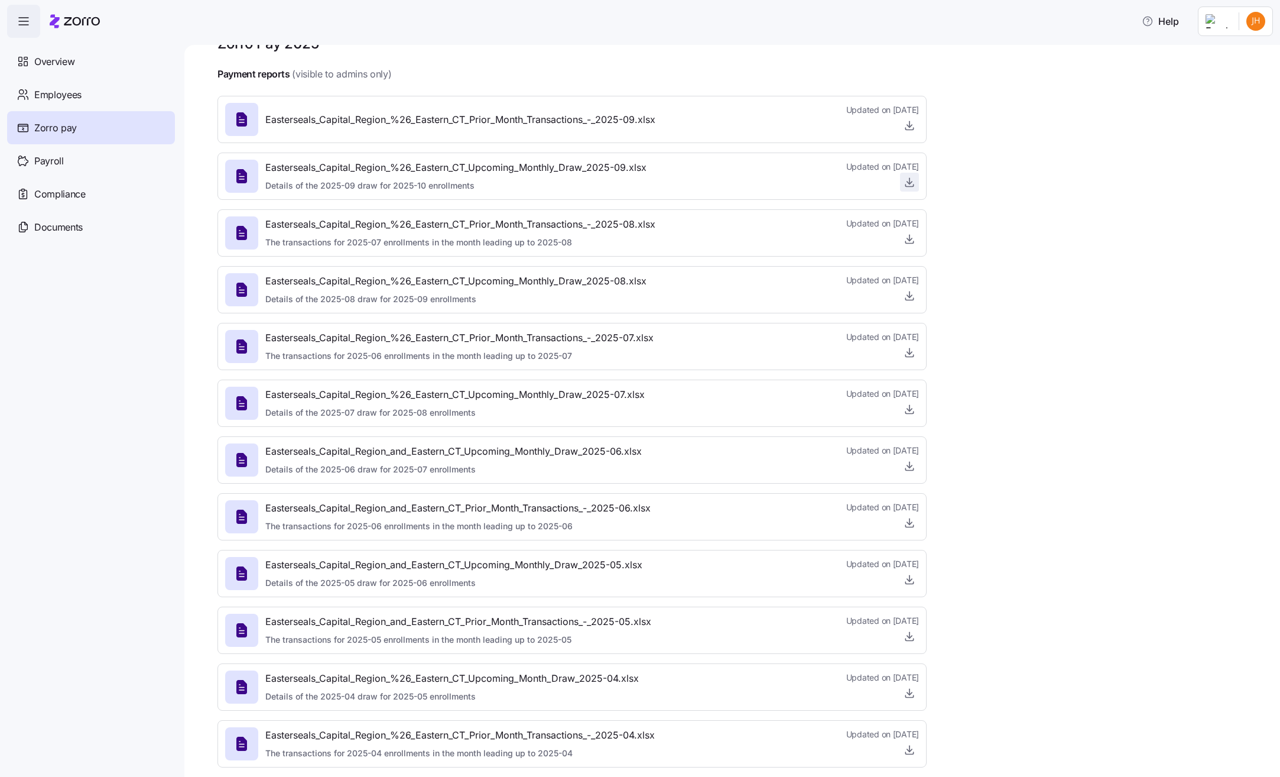
click at [908, 179] on icon "button" at bounding box center [910, 182] width 12 height 12
click at [913, 128] on icon "button" at bounding box center [910, 125] width 12 height 12
